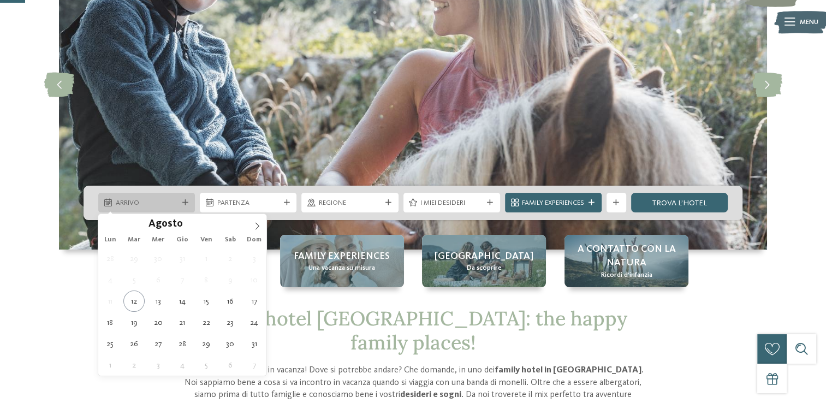
click at [188, 205] on icon at bounding box center [185, 203] width 6 height 6
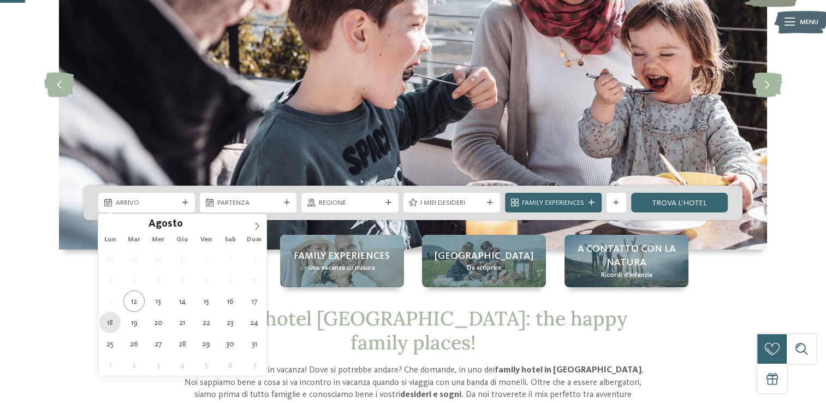
type div "18.08.2025"
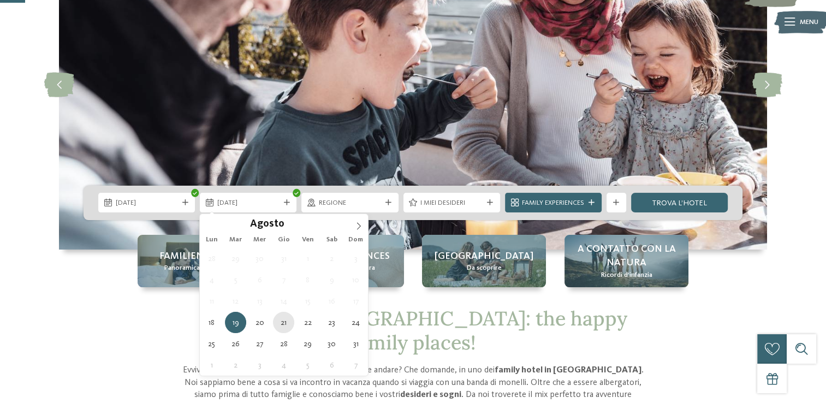
type div "21.08.2025"
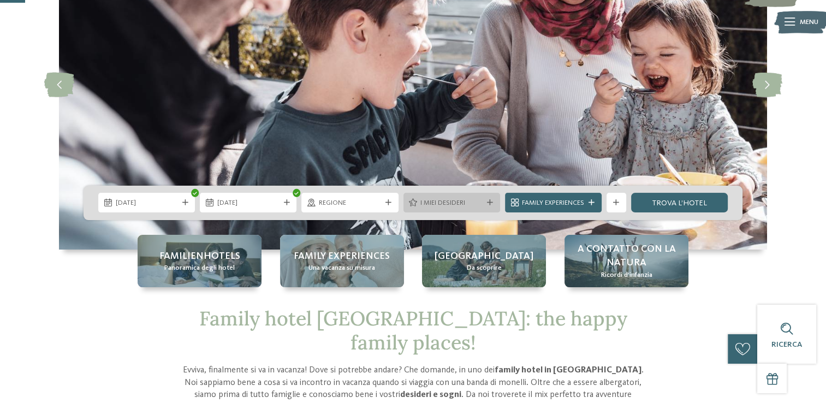
click at [439, 198] on span "I miei desideri" at bounding box center [451, 203] width 62 height 10
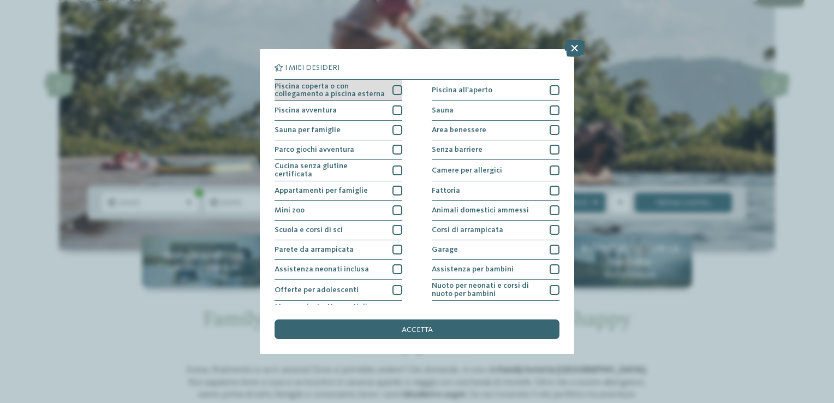
click at [340, 93] on span "Piscina coperta o con collegamento a piscina esterna" at bounding box center [329, 90] width 111 height 16
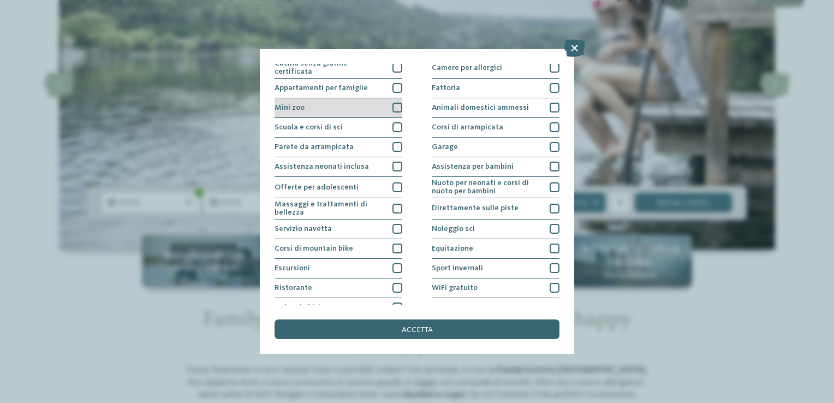
scroll to position [113, 0]
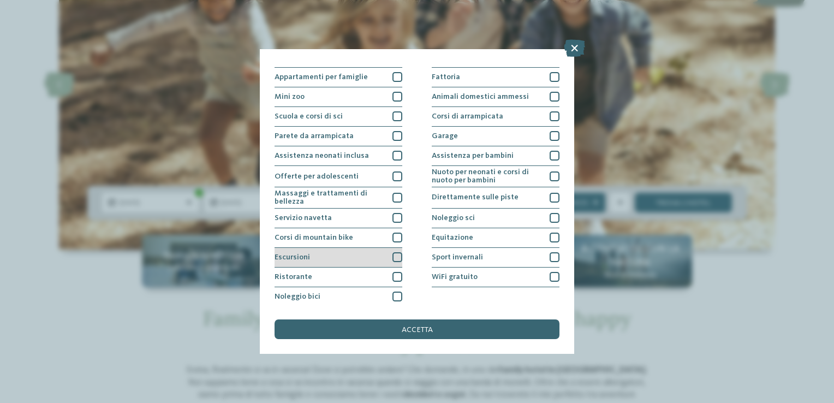
click at [395, 253] on div at bounding box center [397, 257] width 10 height 10
click at [395, 272] on div at bounding box center [397, 277] width 10 height 10
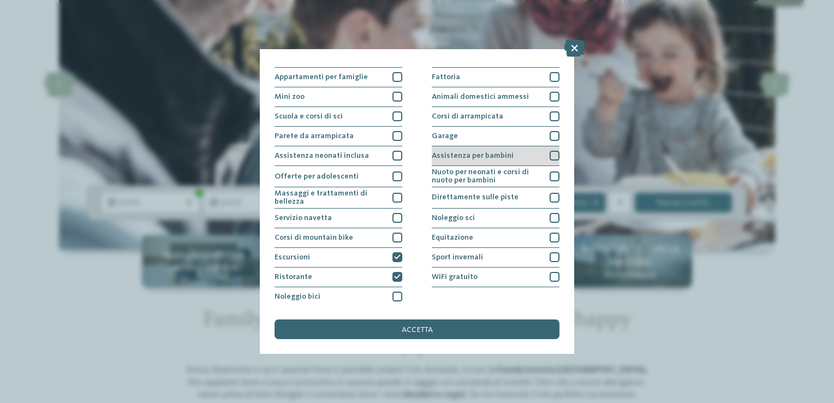
click at [540, 154] on div "Assistenza per bambini" at bounding box center [496, 156] width 128 height 20
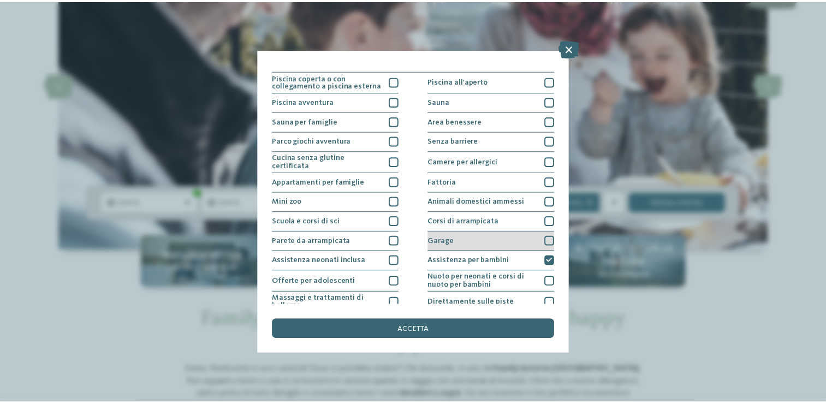
scroll to position [0, 0]
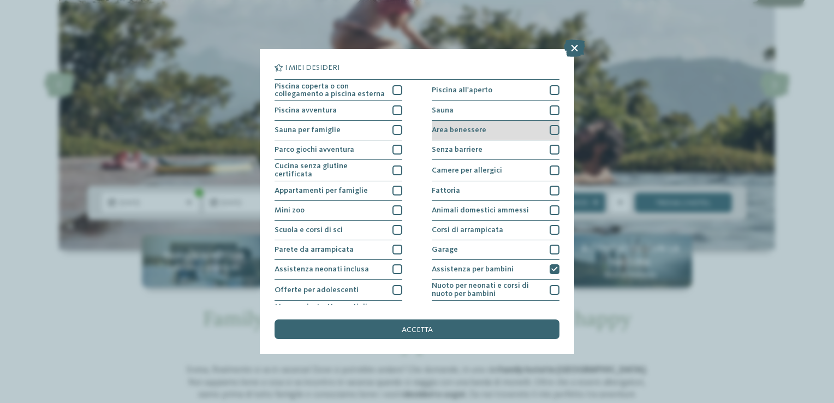
click at [549, 130] on div at bounding box center [554, 130] width 10 height 10
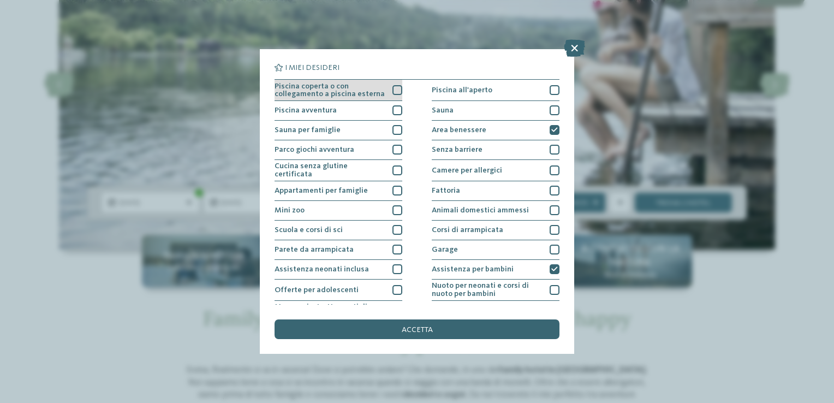
click at [392, 89] on div at bounding box center [397, 90] width 10 height 10
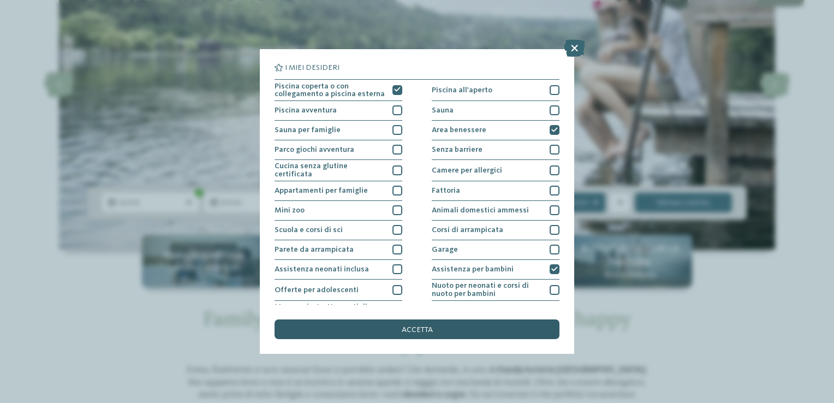
click at [445, 335] on div "accetta" at bounding box center [416, 329] width 285 height 20
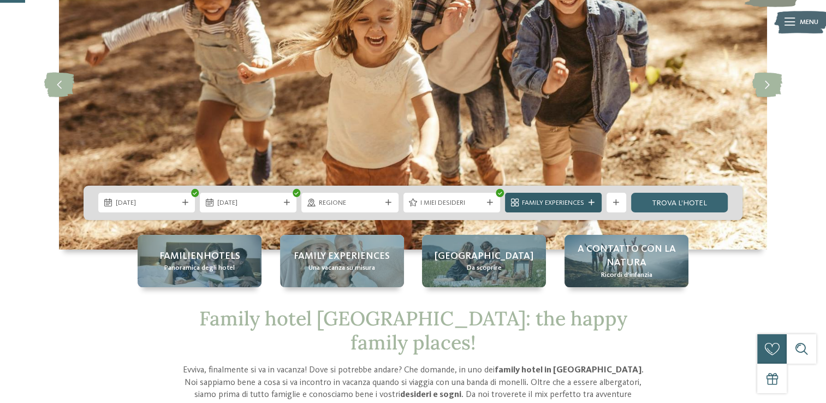
click at [596, 205] on div "Family Experiences" at bounding box center [553, 203] width 97 height 20
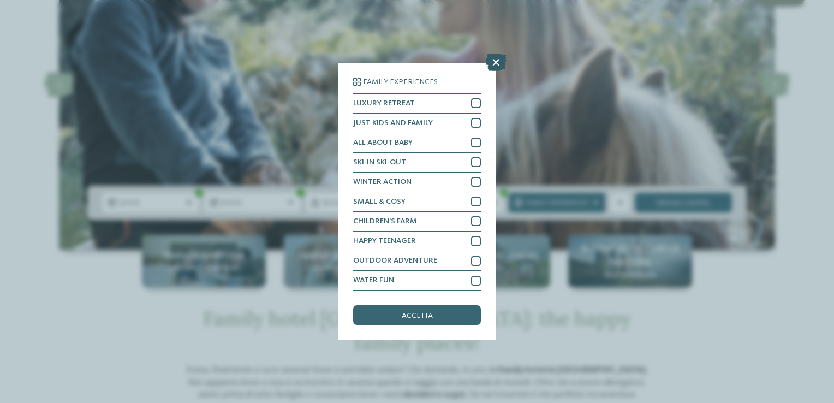
click at [498, 58] on icon at bounding box center [495, 61] width 21 height 17
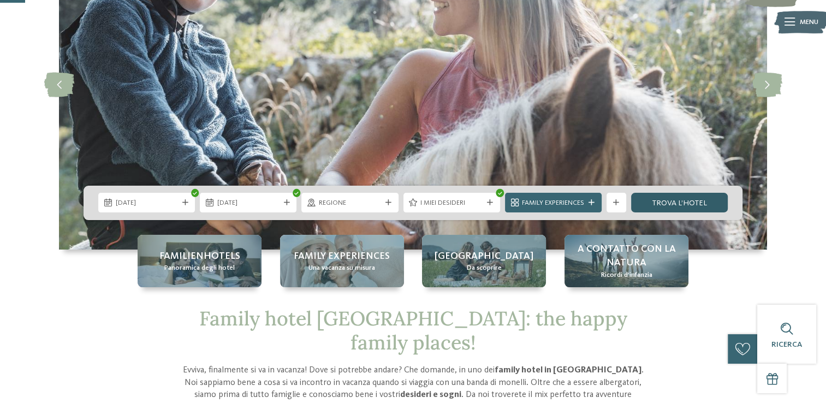
click at [678, 206] on link "trova l’hotel" at bounding box center [679, 203] width 97 height 20
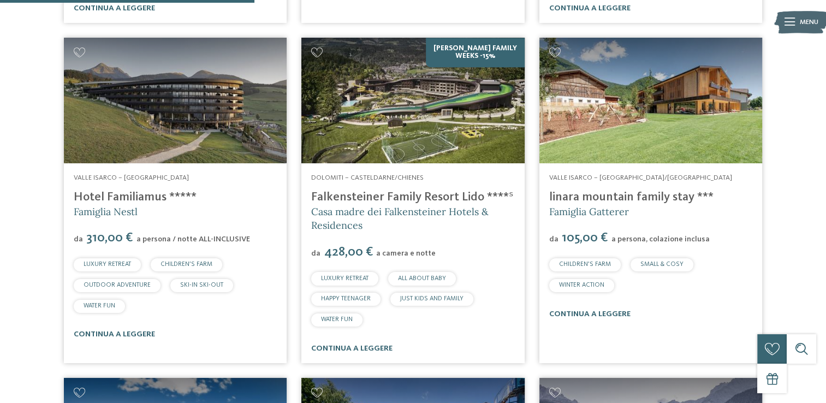
scroll to position [672, 0]
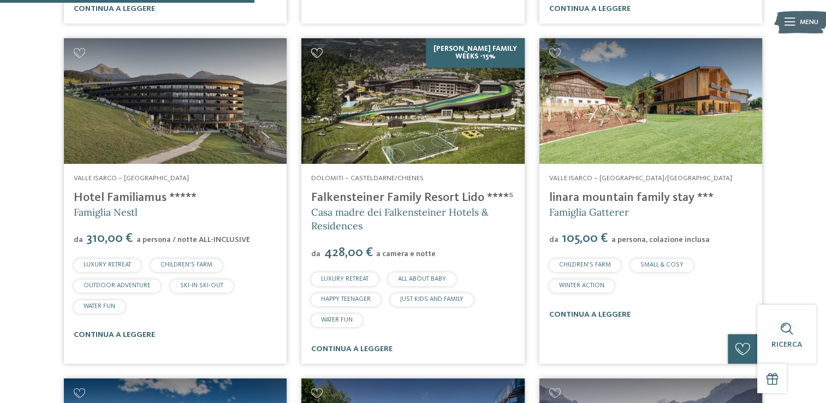
click at [320, 55] on icon at bounding box center [317, 53] width 12 height 10
click at [605, 318] on link "continua a leggere" at bounding box center [589, 314] width 81 height 8
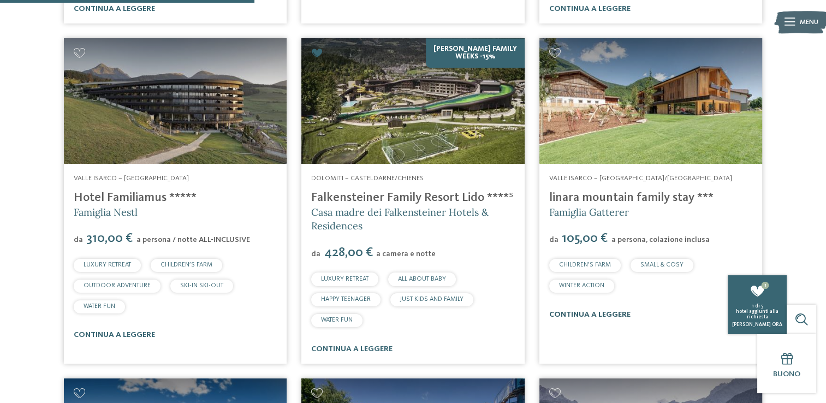
click at [602, 313] on link "continua a leggere" at bounding box center [589, 314] width 81 height 8
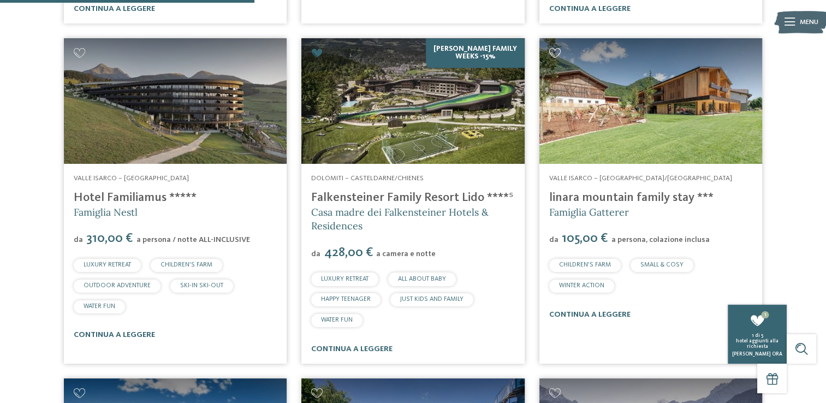
click at [555, 56] on icon at bounding box center [555, 53] width 12 height 10
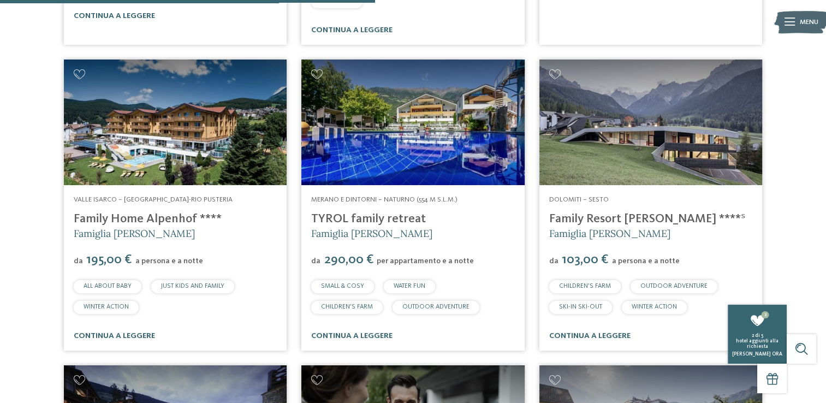
scroll to position [991, 0]
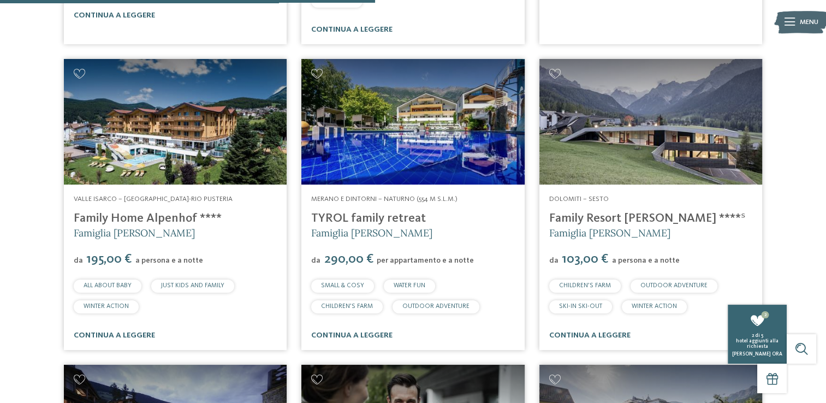
click at [558, 68] on img at bounding box center [650, 122] width 223 height 126
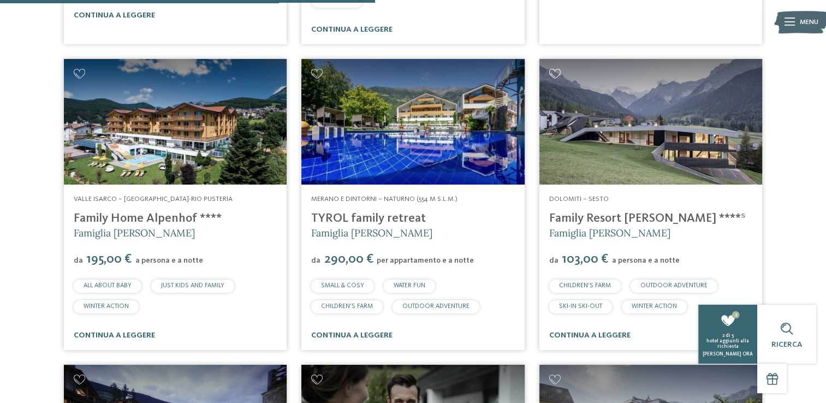
click at [555, 70] on icon at bounding box center [555, 74] width 12 height 10
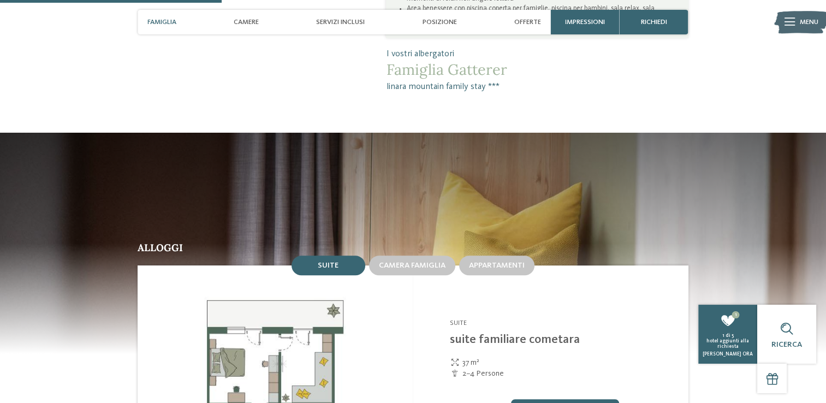
scroll to position [855, 0]
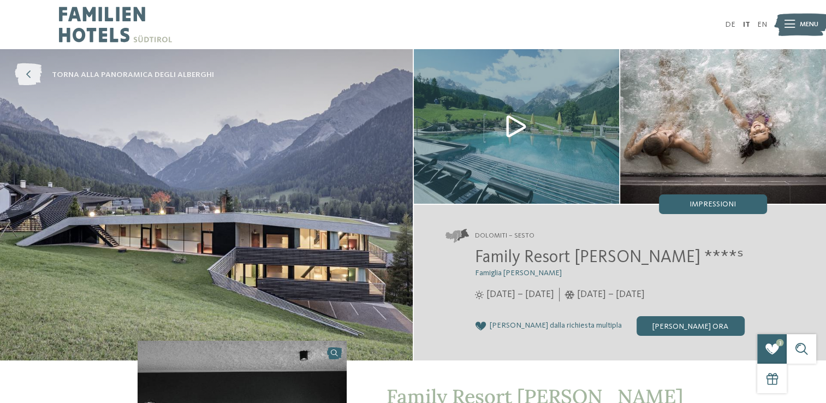
click at [39, 81] on icon at bounding box center [28, 75] width 27 height 22
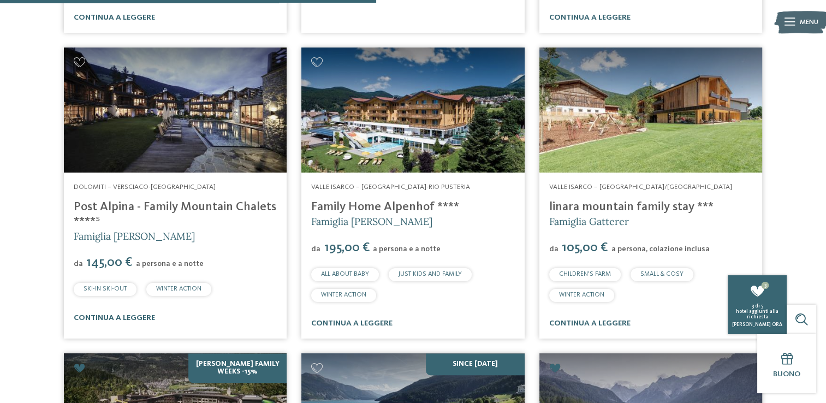
scroll to position [983, 0]
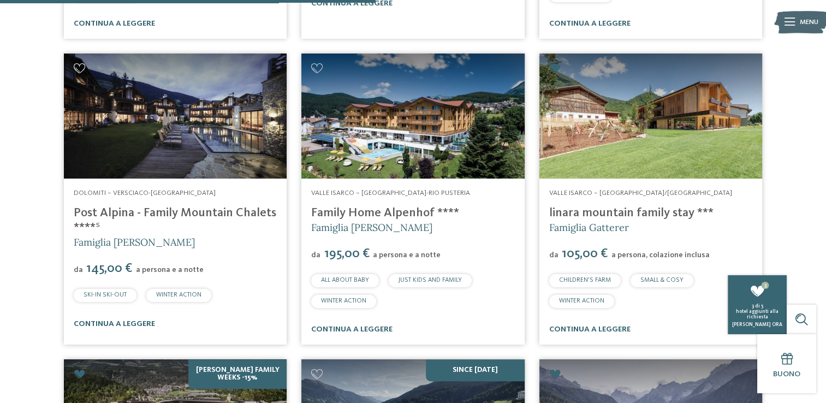
click at [82, 67] on icon at bounding box center [80, 68] width 12 height 10
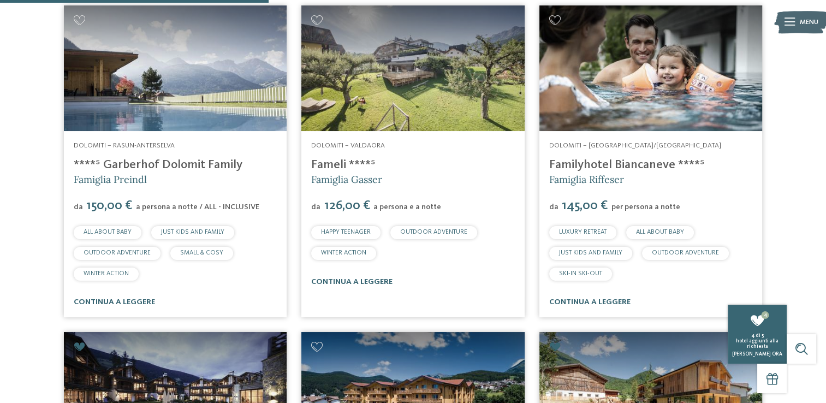
scroll to position [706, 0]
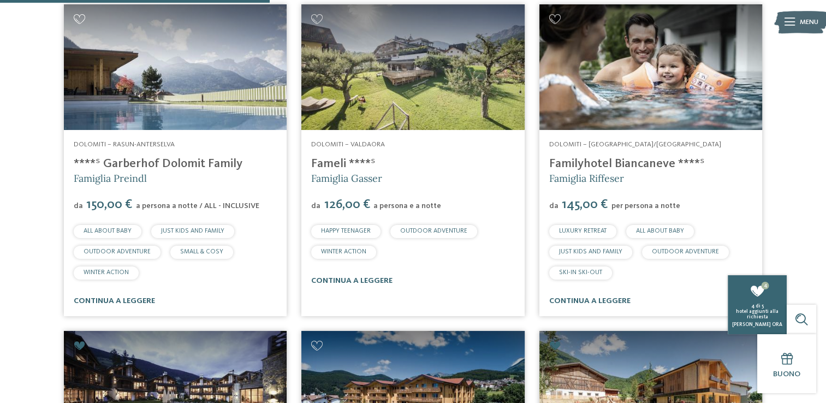
click at [83, 16] on icon at bounding box center [80, 19] width 12 height 10
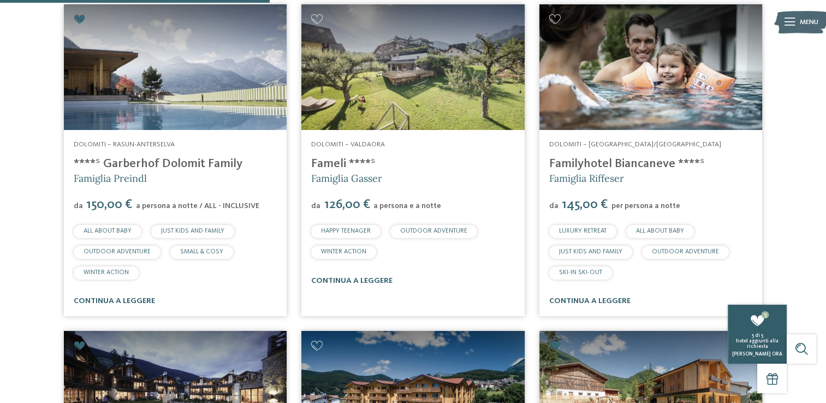
click at [766, 349] on div "5 di 5 hotel aggiunti alla richiesta Richiedi ora" at bounding box center [756, 345] width 59 height 24
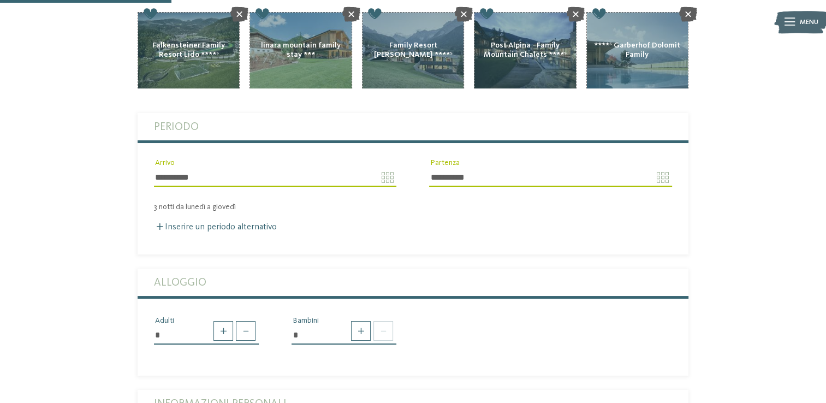
scroll to position [205, 0]
click at [351, 321] on span at bounding box center [361, 331] width 20 height 20
type input "*"
click at [353, 364] on select "* * * * * * * * * * * ** ** ** ** ** ** ** **" at bounding box center [343, 373] width 105 height 19
select select "*"
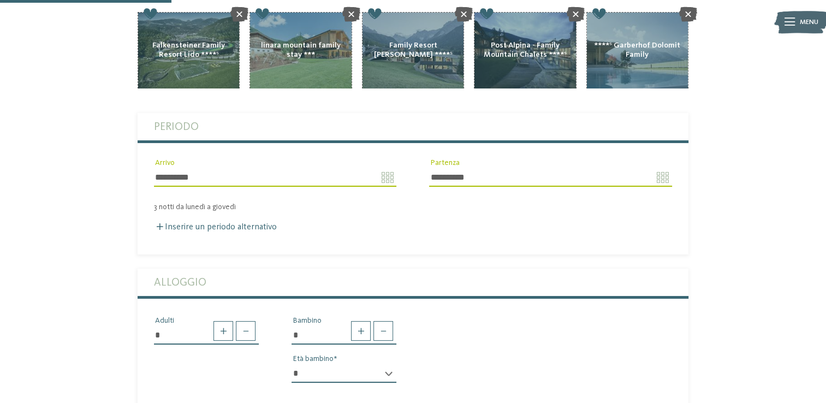
click at [291, 364] on select "* * * * * * * * * * * ** ** ** ** ** ** ** **" at bounding box center [343, 373] width 105 height 19
click at [723, 207] on div "AKI Family Resort PLOSE aggiungere" at bounding box center [413, 359] width 668 height 695
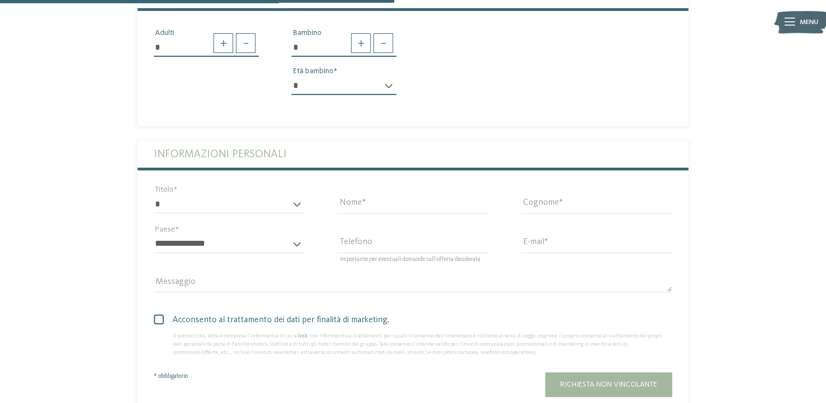
scroll to position [495, 0]
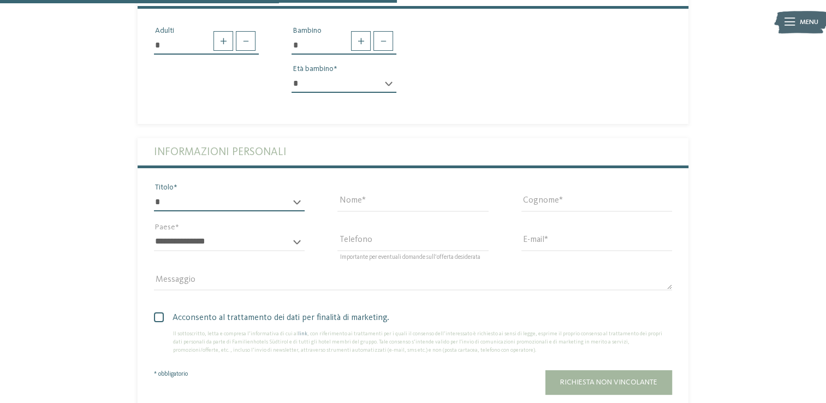
click at [295, 193] on select "* ****** ******* ******** ******" at bounding box center [229, 202] width 151 height 19
select select "*"
click at [154, 193] on select "* ****** ******* ******** ******" at bounding box center [229, 202] width 151 height 19
click at [401, 193] on input "Nome" at bounding box center [412, 202] width 151 height 19
type input "*******"
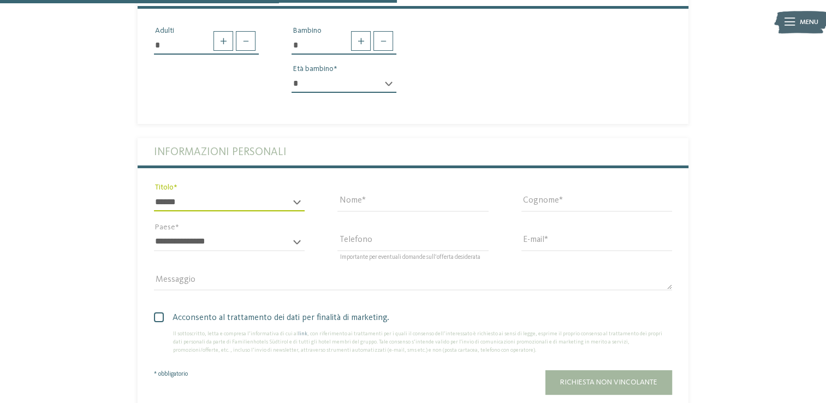
type input "*****"
select select "**"
type input "**********"
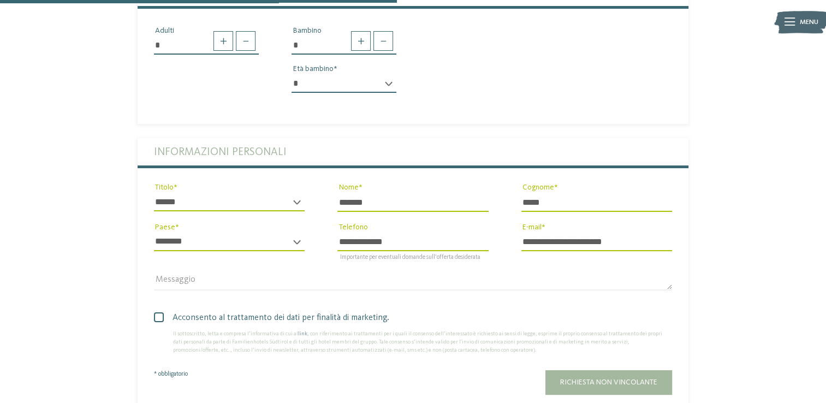
click at [160, 312] on span at bounding box center [159, 317] width 10 height 10
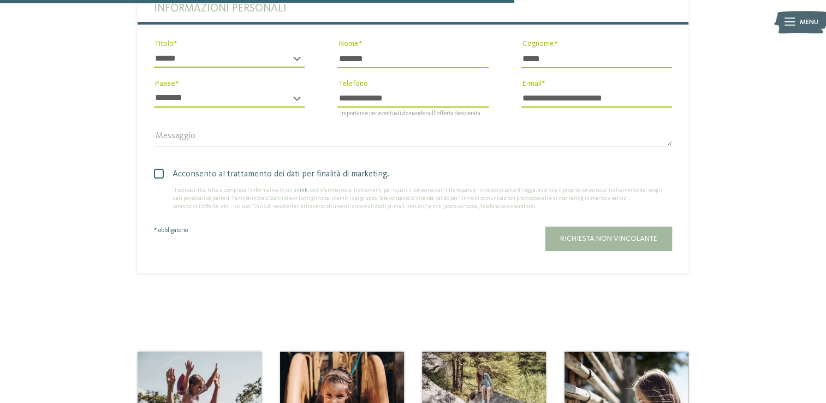
scroll to position [641, 0]
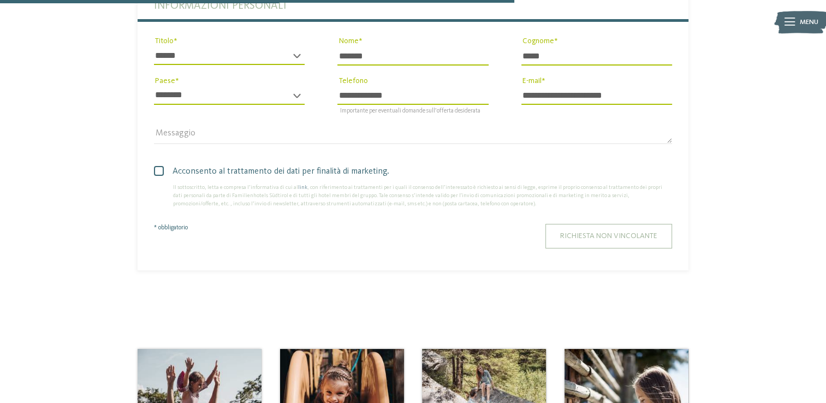
click at [620, 224] on button "Richiesta non vincolante" at bounding box center [608, 236] width 127 height 25
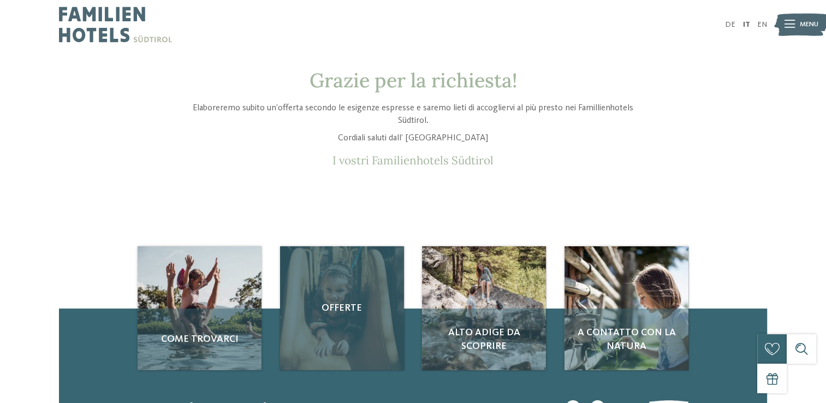
click at [368, 341] on div "Offerte" at bounding box center [342, 308] width 124 height 124
click at [348, 309] on span "Offerte" at bounding box center [342, 308] width 104 height 14
click at [354, 294] on div "Offerte" at bounding box center [342, 308] width 124 height 124
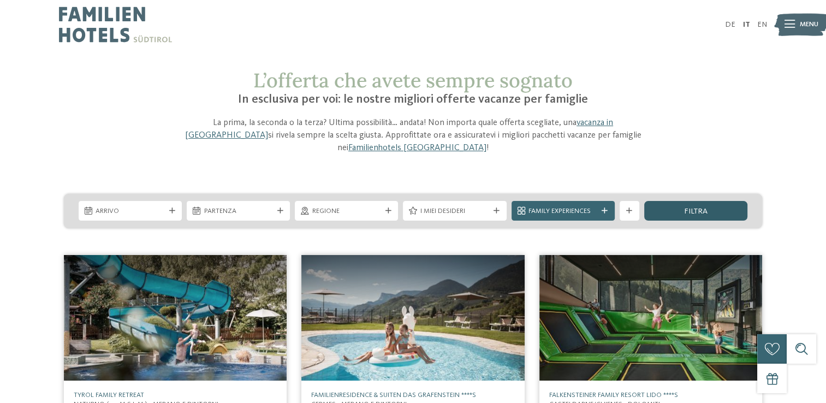
click at [722, 201] on div "filtra" at bounding box center [695, 211] width 103 height 20
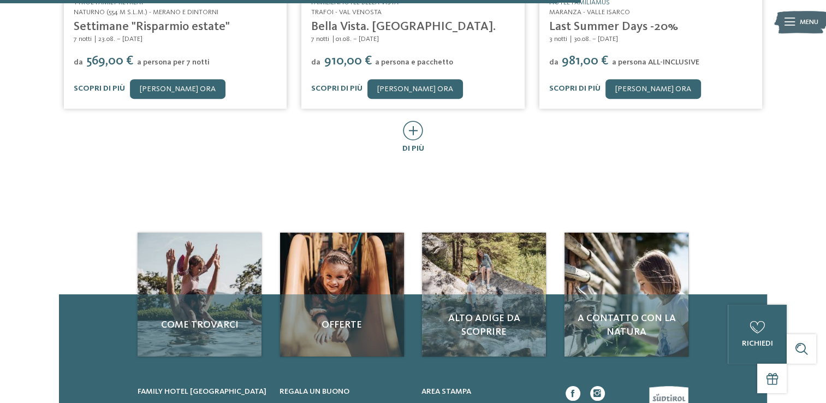
scroll to position [648, 0]
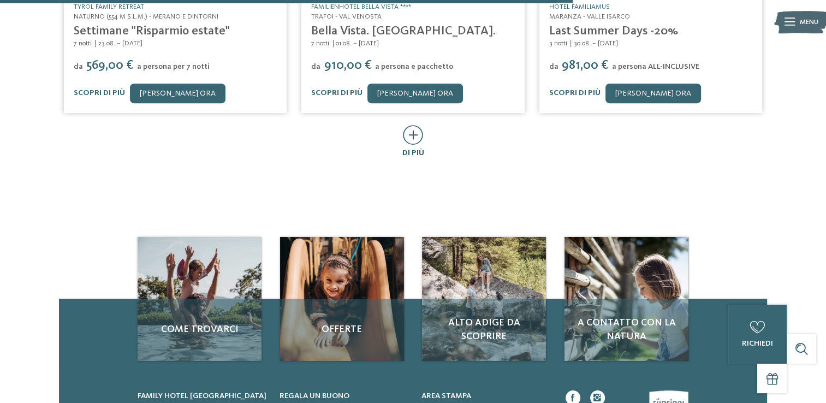
drag, startPoint x: 426, startPoint y: 128, endPoint x: 414, endPoint y: 127, distance: 12.6
click at [414, 127] on div "di più" at bounding box center [412, 141] width 713 height 33
click at [414, 127] on icon at bounding box center [413, 135] width 20 height 20
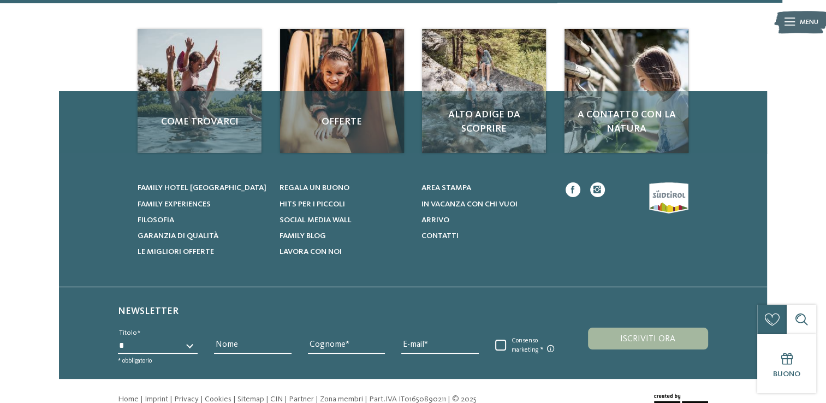
scroll to position [1381, 0]
